Goal: Task Accomplishment & Management: Manage account settings

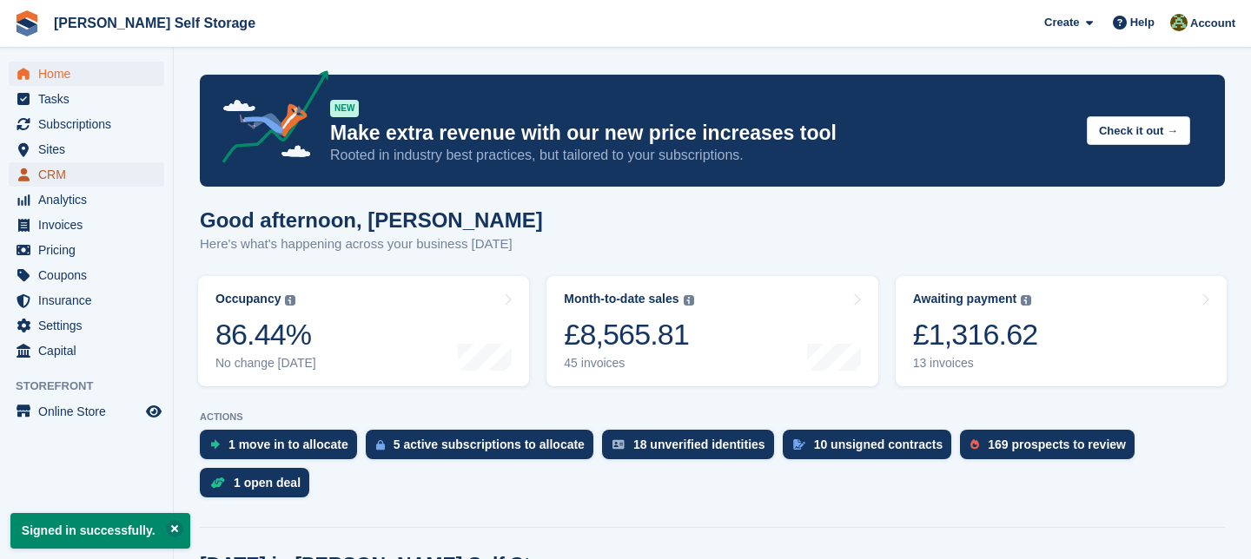
click at [63, 176] on span "CRM" at bounding box center [90, 174] width 104 height 24
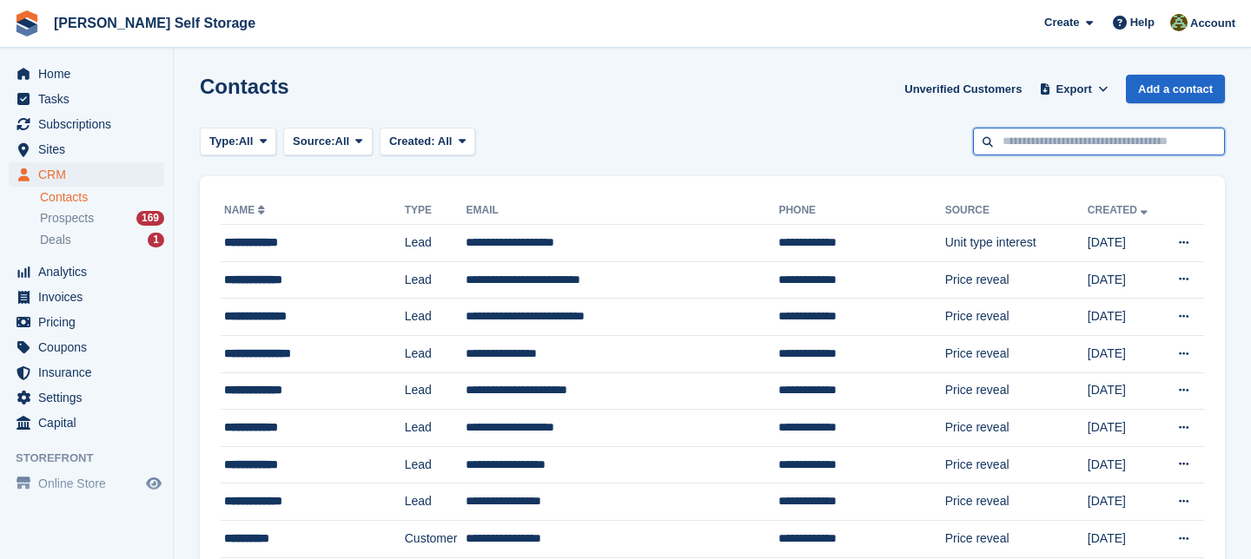
click at [1019, 138] on input "text" at bounding box center [1099, 142] width 252 height 29
type input "******"
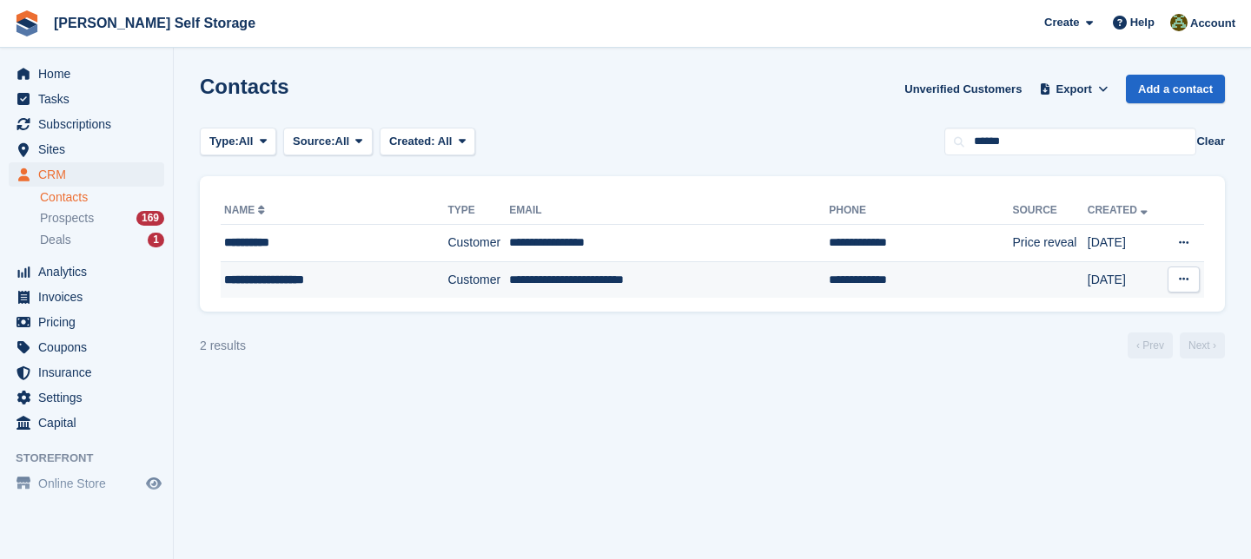
click at [571, 277] on td "**********" at bounding box center [669, 279] width 320 height 36
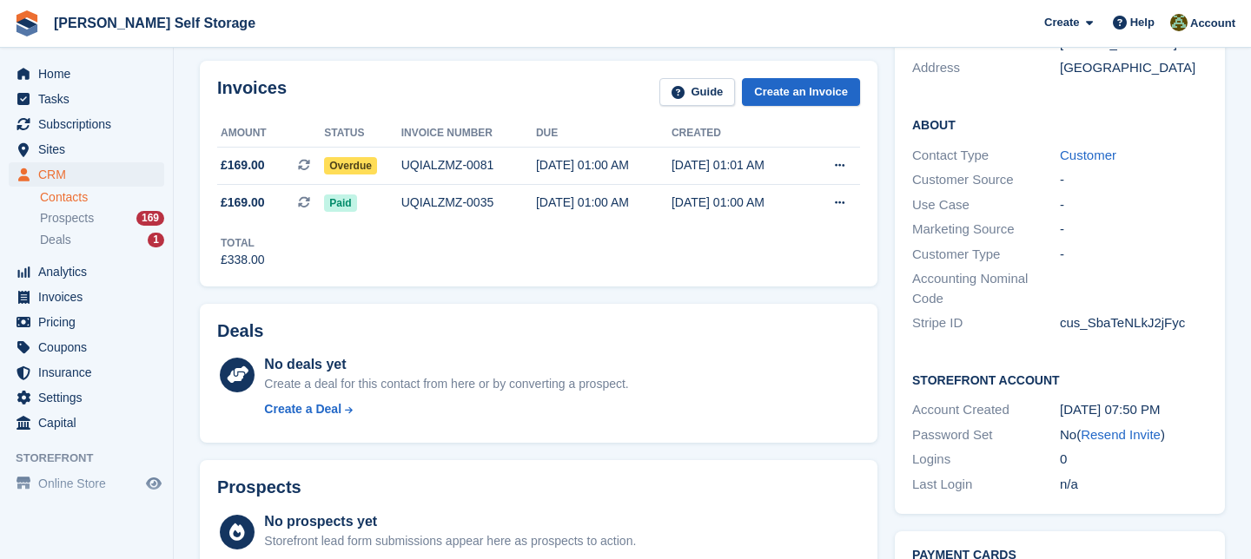
scroll to position [463, 0]
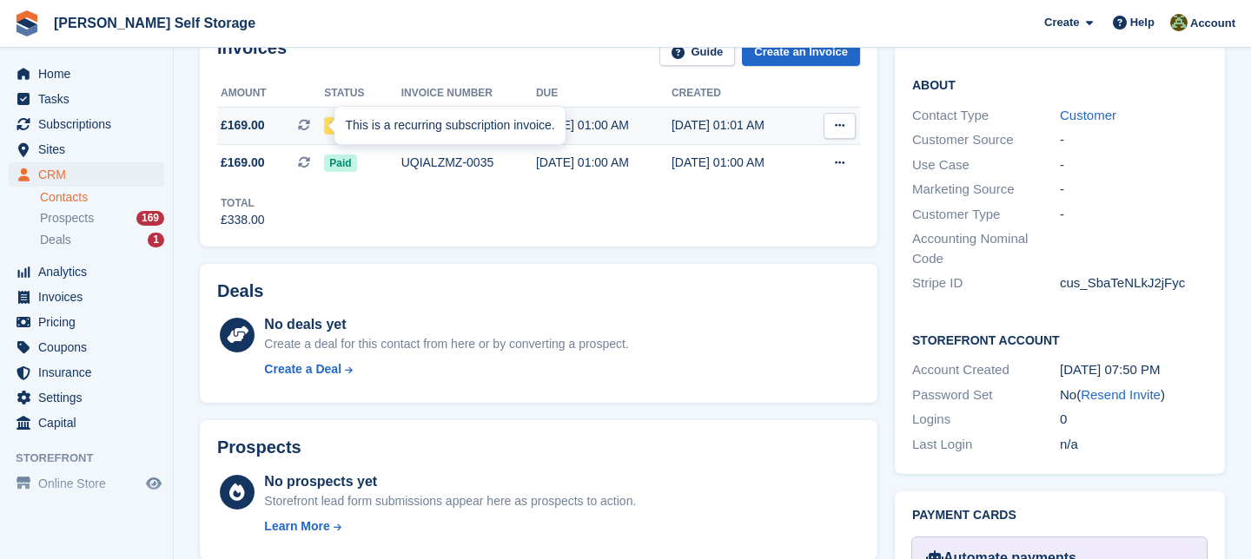
click at [353, 122] on div "This is a recurring subscription invoice." at bounding box center [450, 126] width 230 height 38
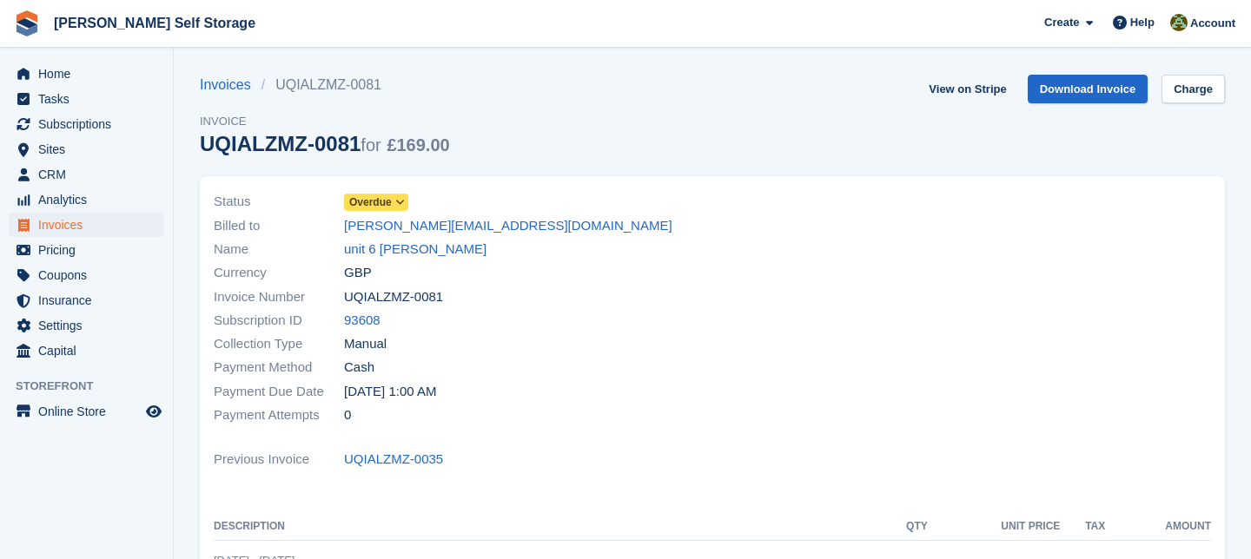
click at [407, 204] on span at bounding box center [400, 202] width 14 height 14
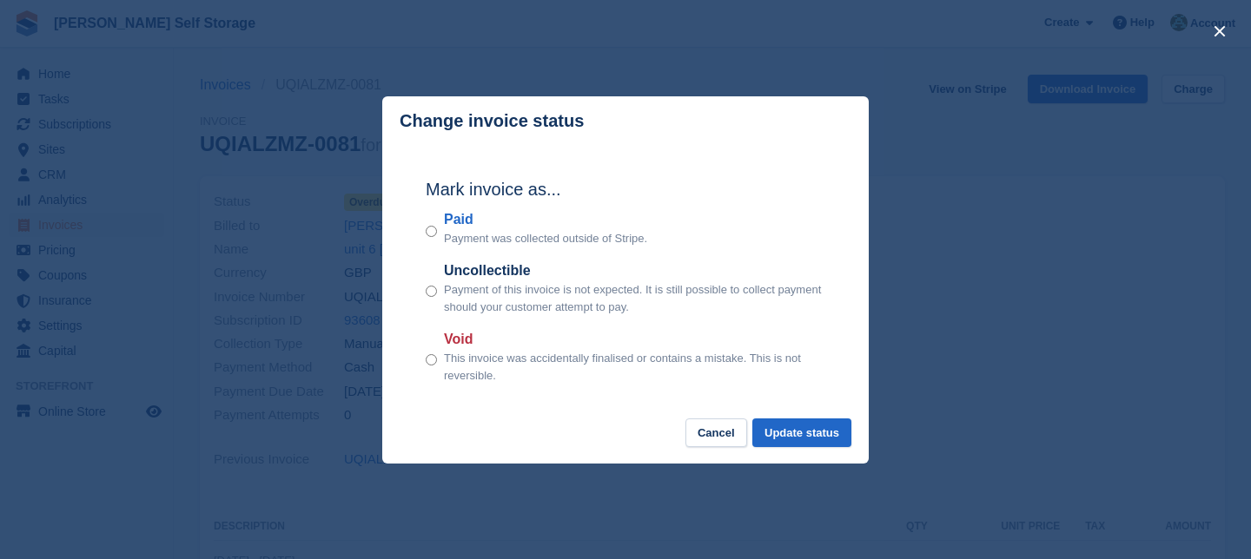
click at [438, 232] on div "Paid Payment was collected outside of Stripe." at bounding box center [626, 228] width 400 height 38
click at [782, 433] on button "Update status" at bounding box center [801, 433] width 99 height 29
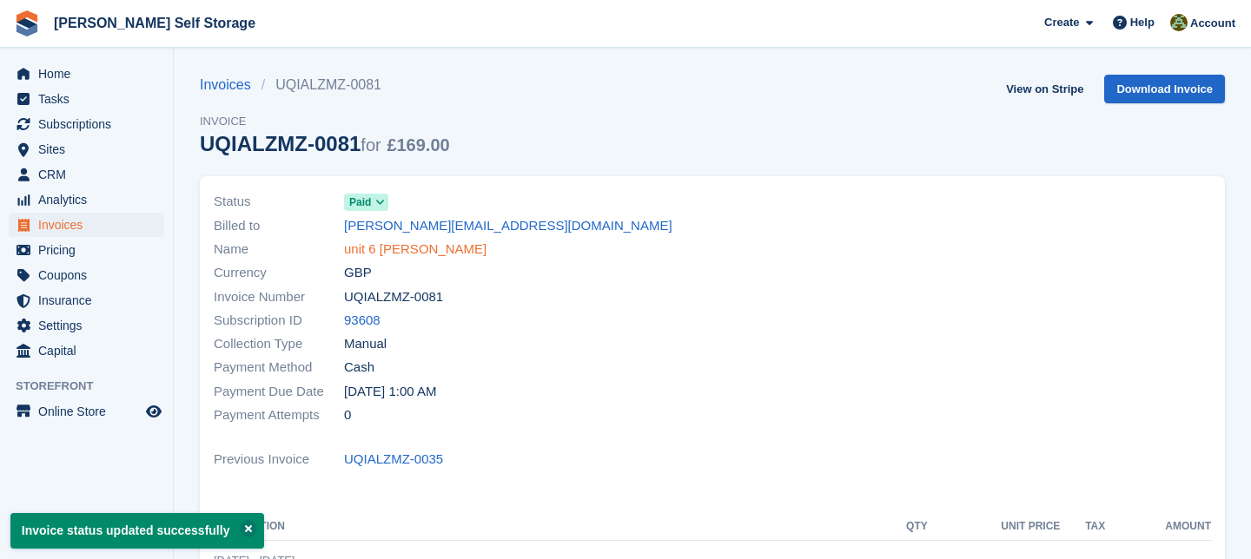
click at [394, 253] on link "unit 6 [PERSON_NAME]" at bounding box center [415, 250] width 142 height 20
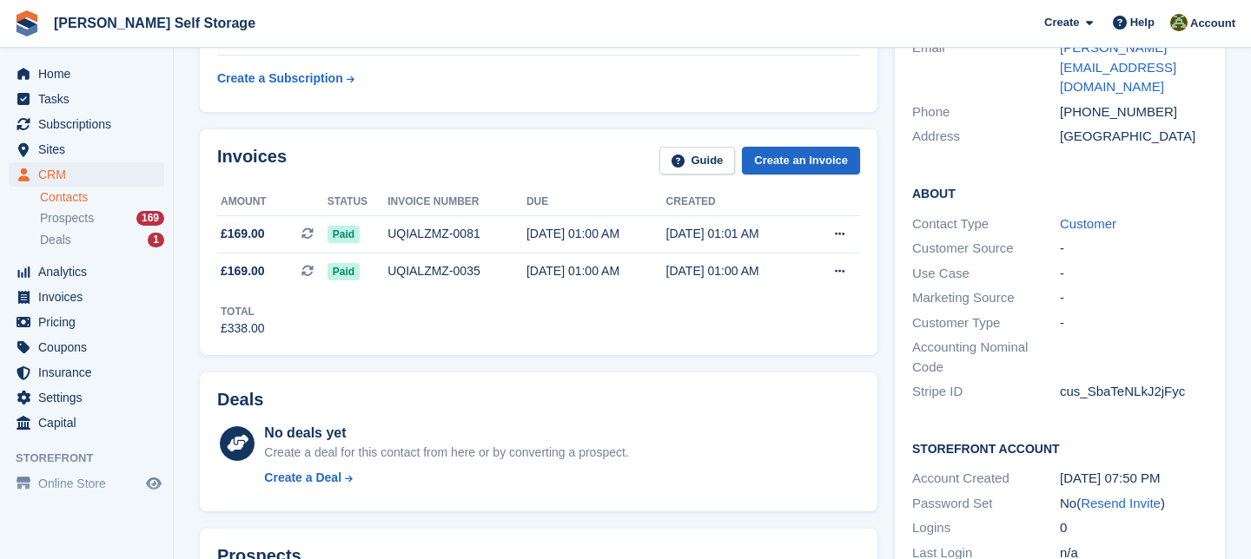
scroll to position [367, 0]
